Goal: Task Accomplishment & Management: Use online tool/utility

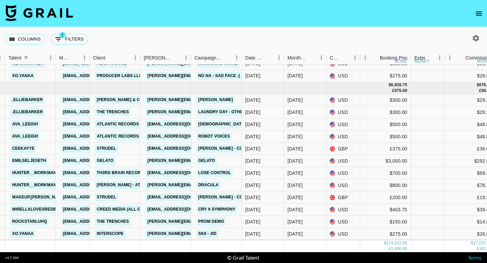
scroll to position [3365, 220]
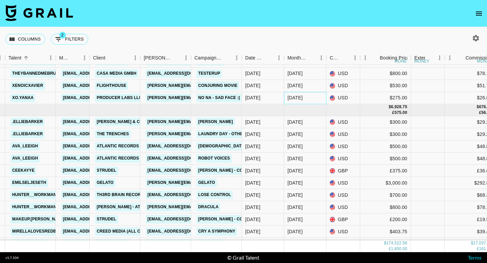
click at [298, 98] on div "[DATE]" at bounding box center [294, 98] width 15 height 7
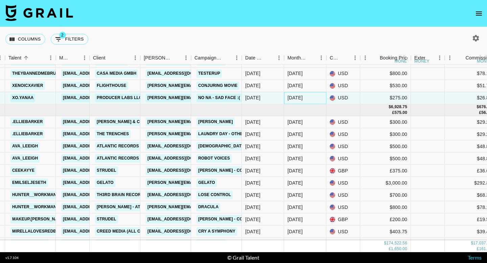
click at [298, 98] on div "[DATE]" at bounding box center [294, 98] width 15 height 7
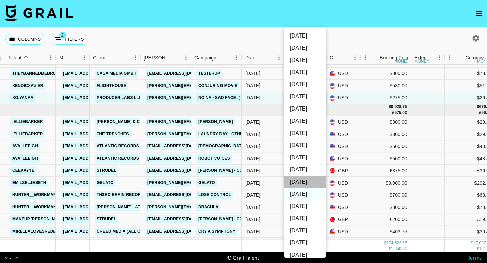
click at [307, 179] on li "[DATE]" at bounding box center [304, 182] width 41 height 12
type input "[DATE]"
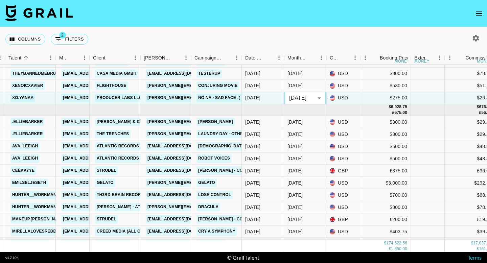
click at [391, 167] on div "[DATE] Sep '[DATE] [DATE] '[DATE] May '[DATE] Mar '[DATE] Jan '[DATE] Nov '[DAT…" at bounding box center [243, 131] width 487 height 263
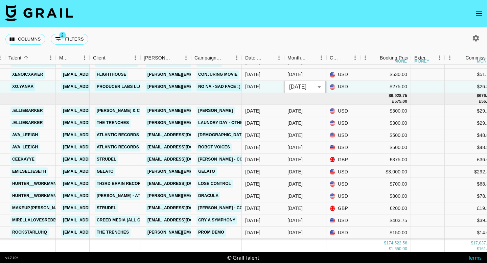
scroll to position [3387, 220]
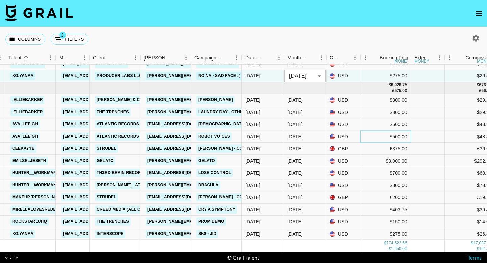
click at [389, 142] on div "$500.00" at bounding box center [385, 137] width 51 height 12
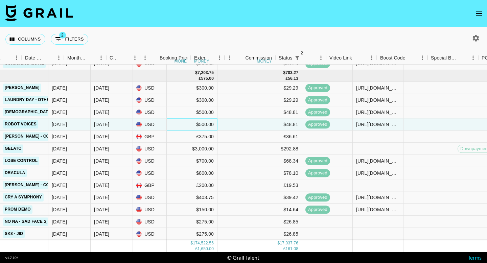
scroll to position [3387, 452]
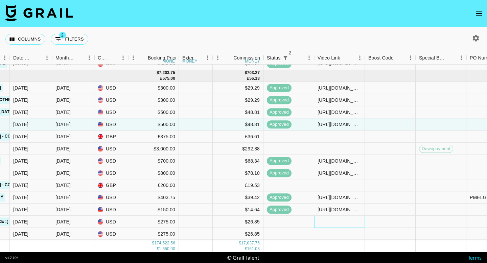
click at [330, 223] on div at bounding box center [339, 222] width 51 height 12
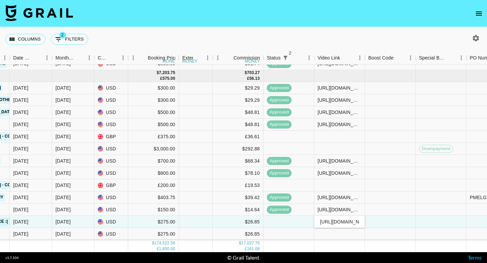
scroll to position [0, 159]
type input "[URL][DOMAIN_NAME][DOMAIN_NAME]"
click at [372, 224] on div at bounding box center [390, 222] width 51 height 12
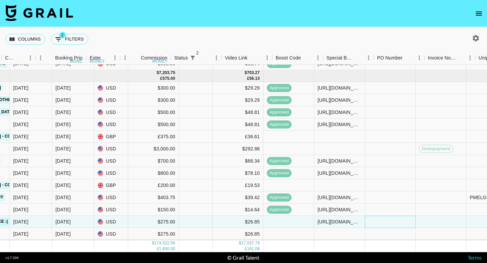
scroll to position [3387, 813]
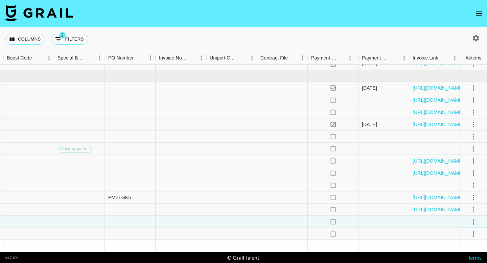
click at [475, 220] on icon "select merge strategy" at bounding box center [473, 222] width 8 height 8
click at [462, 207] on div "Approve" at bounding box center [458, 207] width 21 height 8
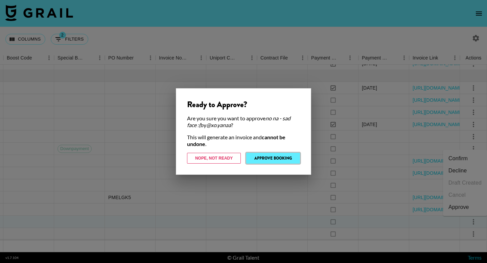
click at [269, 159] on button "Approve Booking" at bounding box center [273, 158] width 54 height 11
